Goal: Check status: Verify the current state of an ongoing process or item

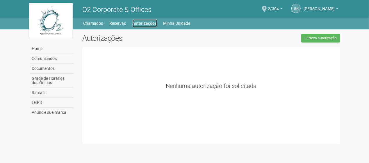
click at [134, 24] on link "Autorizações" at bounding box center [144, 23] width 24 height 8
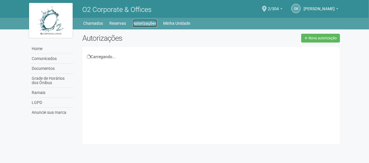
click at [154, 25] on link "Autorizações" at bounding box center [144, 23] width 24 height 8
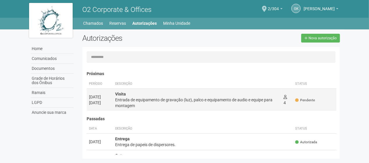
click at [298, 104] on td "Pendente" at bounding box center [315, 99] width 44 height 22
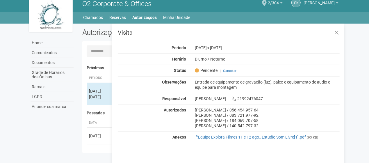
scroll to position [9, 0]
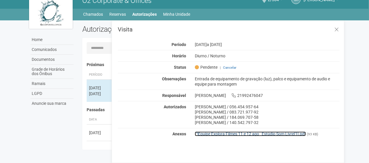
click at [216, 132] on link "Equipe Explora Filmes 11 e 12 ago_ Estúdio Som Livre[1].pdf" at bounding box center [250, 133] width 111 height 5
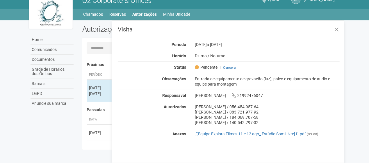
drag, startPoint x: 191, startPoint y: 42, endPoint x: 249, endPoint y: 53, distance: 58.6
click at [249, 53] on div "Visita Período [DATE] a [DATE] Horário Diurno / [GEOGRAPHIC_DATA] Status [GEOGR…" at bounding box center [229, 82] width 222 height 113
click at [337, 30] on icon at bounding box center [336, 30] width 4 height 6
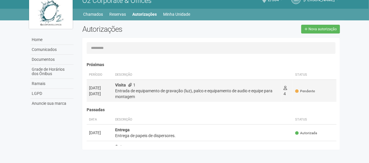
click at [303, 89] on span "Pendente" at bounding box center [305, 91] width 20 height 5
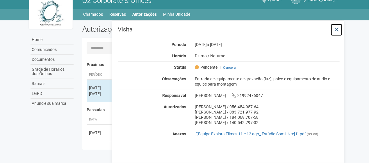
click at [337, 28] on icon at bounding box center [336, 30] width 4 height 6
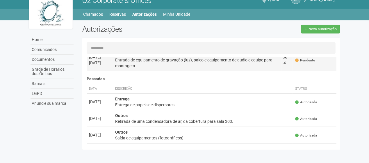
scroll to position [29, 0]
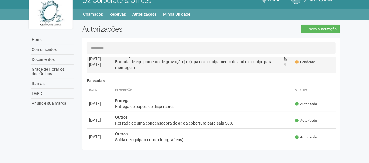
click at [186, 64] on div "Entrada de equipamento de gravação (luz), palco e equipamento de audio e equipe…" at bounding box center [197, 65] width 164 height 12
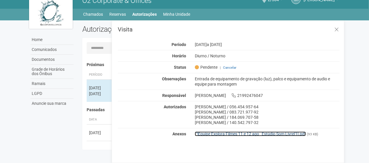
click at [225, 133] on link "Equipe Explora Filmes 11 e 12 ago_ Estúdio Som Livre[1].pdf" at bounding box center [250, 133] width 111 height 5
